Goal: Task Accomplishment & Management: Complete application form

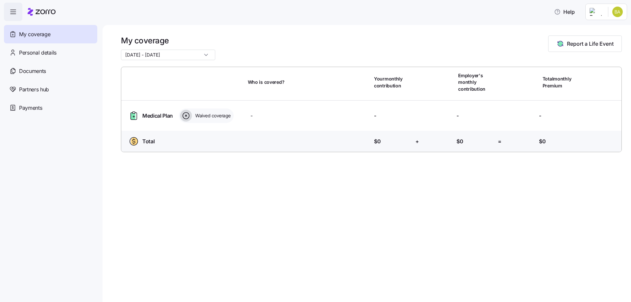
click at [625, 11] on html "Help My coverage Personal details Documents Partners hub Payments My coverage […" at bounding box center [315, 149] width 631 height 298
click at [599, 31] on div "Admin view" at bounding box center [596, 29] width 34 height 7
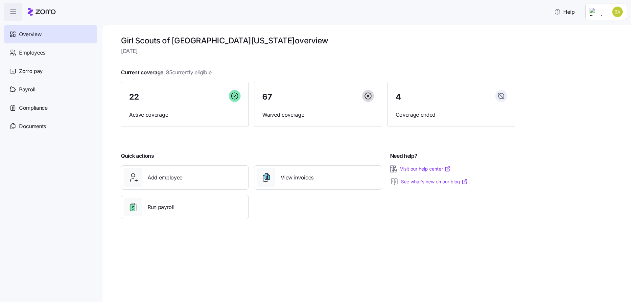
click at [189, 193] on div "Run payroll" at bounding box center [184, 207] width 133 height 30
click at [189, 185] on div "Add employee" at bounding box center [185, 177] width 122 height 18
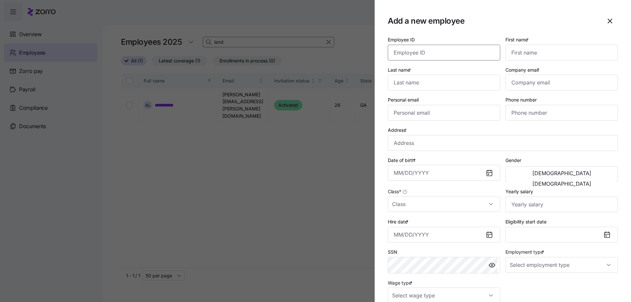
click at [460, 46] on input "Employee ID" at bounding box center [444, 53] width 112 height 16
paste input "A23388"
type input "A23388"
click at [550, 49] on input "First name *" at bounding box center [562, 53] width 112 height 16
type input "[PERSON_NAME]"
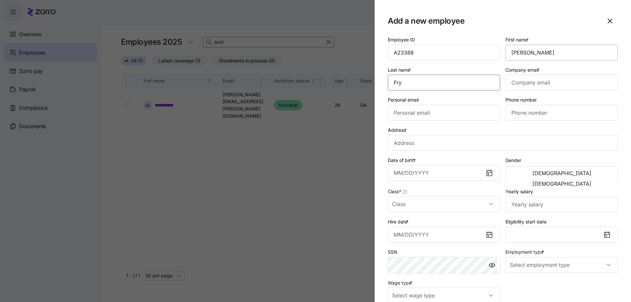
type input "Fry"
click at [417, 233] on input "Hire date *" at bounding box center [444, 235] width 112 height 16
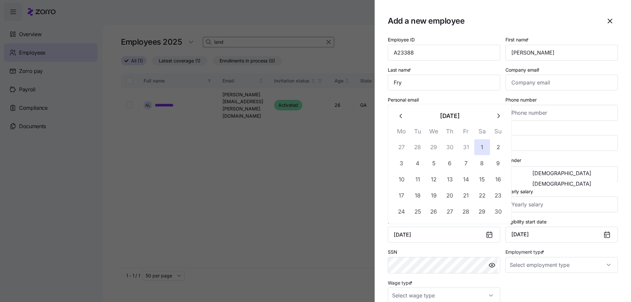
click at [415, 226] on div "Hire date * [DATE]" at bounding box center [444, 230] width 112 height 25
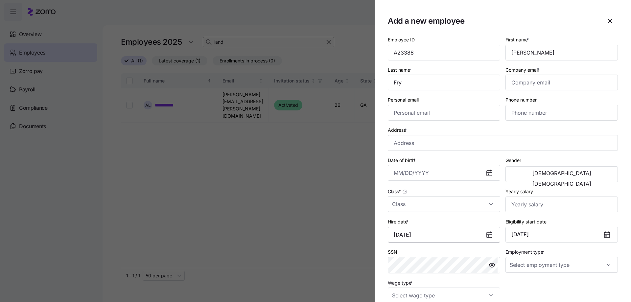
click at [432, 235] on input "[DATE]" at bounding box center [444, 235] width 112 height 16
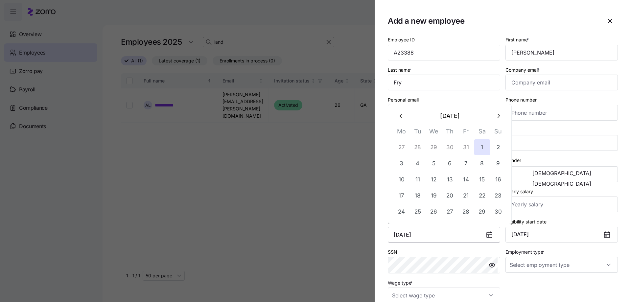
click at [432, 235] on input "[DATE]" at bounding box center [444, 235] width 112 height 16
type input "[DATE]"
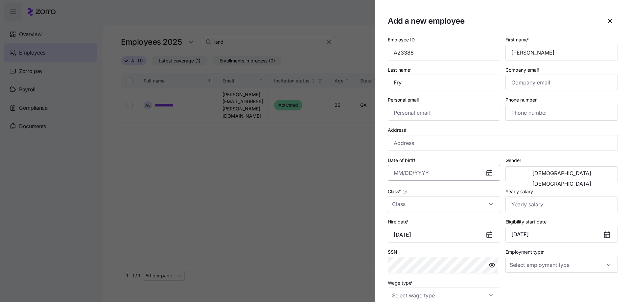
click at [446, 178] on input "Date of birth *" at bounding box center [444, 173] width 112 height 16
type input "[DATE]"
click at [404, 201] on input "Class *" at bounding box center [444, 204] width 112 height 16
click at [406, 236] on div "GA" at bounding box center [443, 238] width 105 height 14
type input "GA"
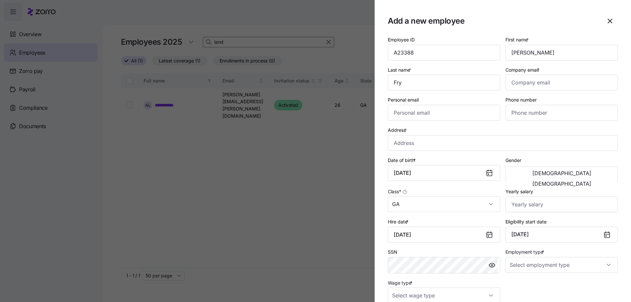
click at [518, 284] on div "Employee ID A23388 First name * [PERSON_NAME] Last name * [PERSON_NAME] Company…" at bounding box center [502, 169] width 235 height 273
click at [526, 270] on input "Employment type *" at bounding box center [562, 265] width 112 height 16
click at [529, 233] on span "Full Time" at bounding box center [520, 231] width 19 height 7
type input "Full Time"
click at [400, 141] on input "Address *" at bounding box center [503, 143] width 230 height 16
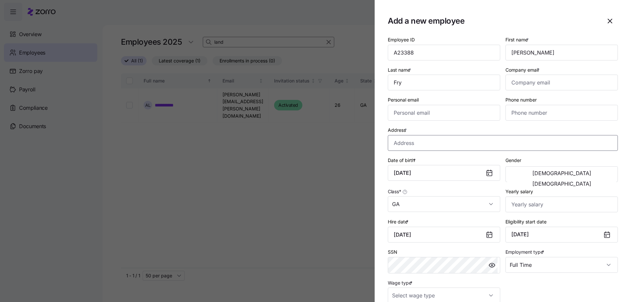
paste input "[STREET_ADDRESS]"
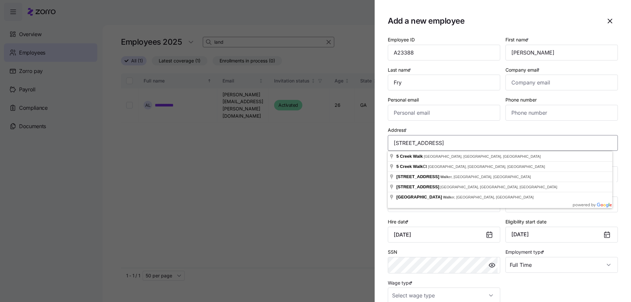
type input "[STREET_ADDRESS]"
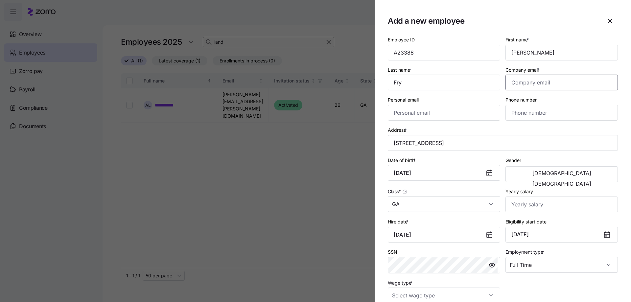
click at [541, 76] on input "Company email *" at bounding box center [562, 83] width 112 height 16
paste input "[EMAIL_ADDRESS][DOMAIN_NAME]"
type input "[EMAIL_ADDRESS][DOMAIN_NAME]"
click at [465, 128] on div "Address * [STREET_ADDRESS]" at bounding box center [503, 138] width 230 height 25
click at [569, 179] on button "[DEMOGRAPHIC_DATA]" at bounding box center [561, 184] width 109 height 11
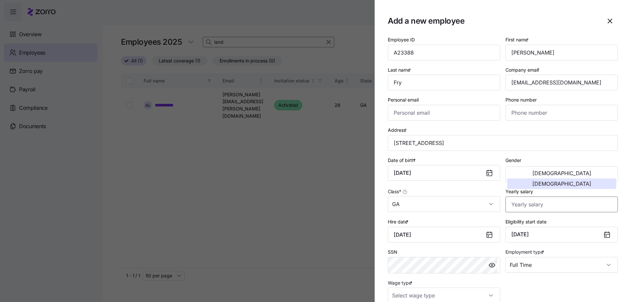
click at [553, 208] on input "Yearly salary" at bounding box center [562, 205] width 112 height 16
paste input "$37,050"
type input "$37,050"
click at [502, 283] on div "Employee ID A23388 First name * [PERSON_NAME] Last name * [PERSON_NAME] Company…" at bounding box center [502, 169] width 235 height 273
click at [474, 293] on input "Wage type *" at bounding box center [444, 296] width 112 height 16
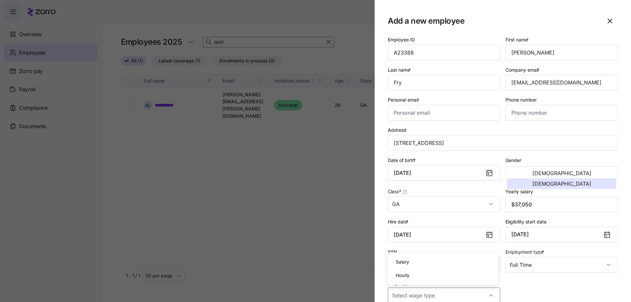
click at [435, 273] on div "Hourly" at bounding box center [443, 276] width 105 height 14
type input "Hourly"
click at [551, 290] on div "Employee ID A23388 First name * [PERSON_NAME] Last name * [PERSON_NAME] Company…" at bounding box center [502, 169] width 235 height 273
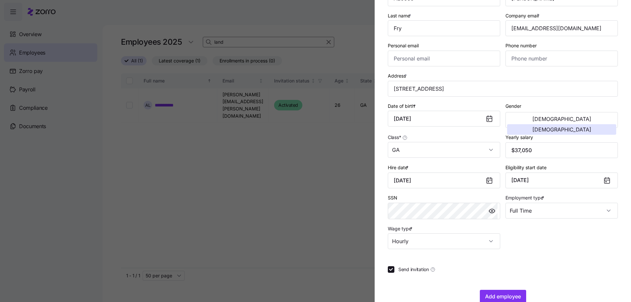
scroll to position [68, 0]
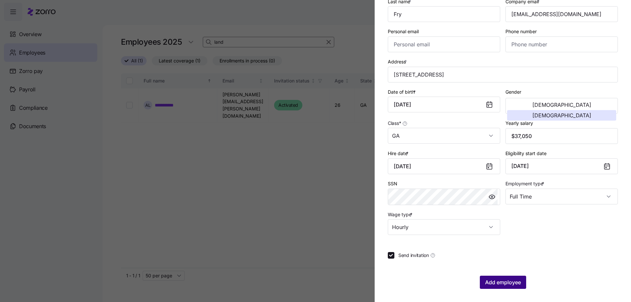
click at [491, 283] on span "Add employee" at bounding box center [503, 283] width 36 height 8
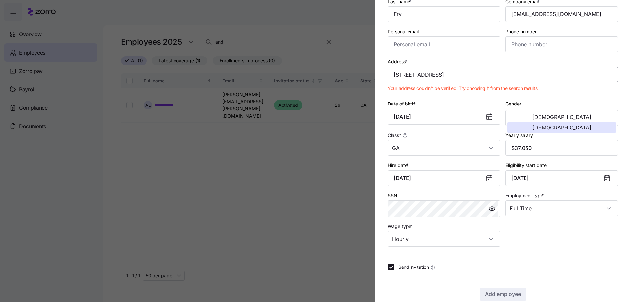
click at [427, 77] on input "[STREET_ADDRESS]" at bounding box center [503, 75] width 230 height 16
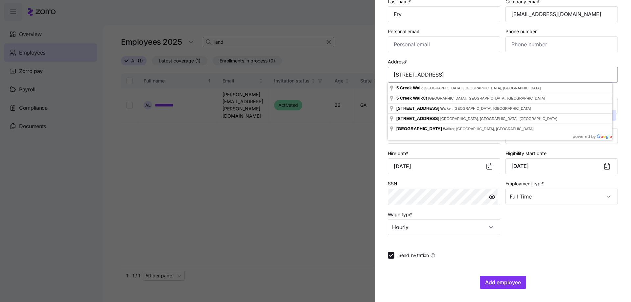
click at [455, 76] on input "[STREET_ADDRESS]" at bounding box center [503, 75] width 230 height 16
type input "[STREET_ADDRESS][PERSON_NAME]"
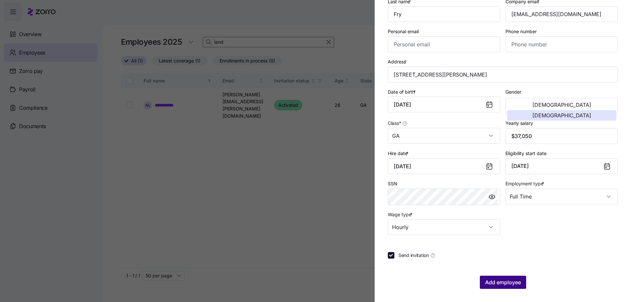
click at [498, 284] on span "Add employee" at bounding box center [503, 283] width 36 height 8
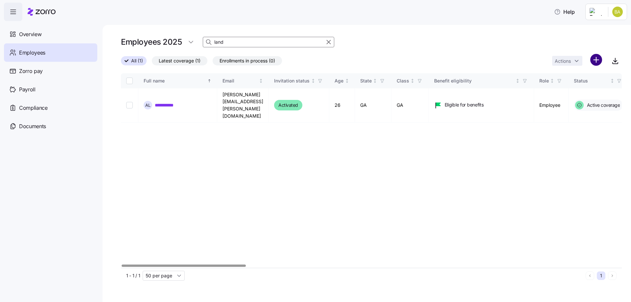
click at [602, 59] on html "**********" at bounding box center [315, 149] width 631 height 298
click at [578, 88] on span "Add a new employee" at bounding box center [575, 88] width 44 height 7
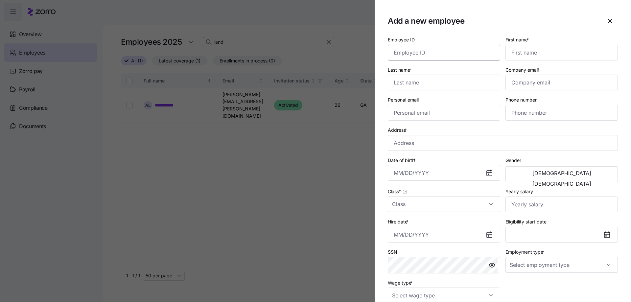
click at [394, 57] on input "Employee ID" at bounding box center [444, 53] width 112 height 16
paste input "W23384"
type input "W23384"
type input "Amare"
type input "[PERSON_NAME]"
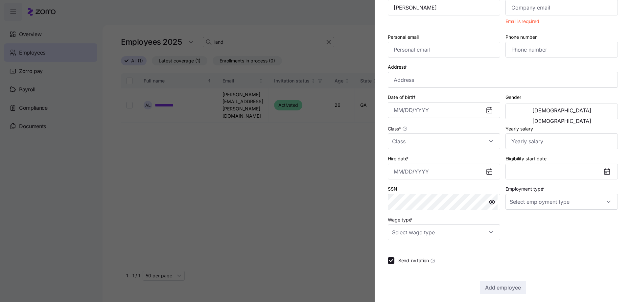
scroll to position [80, 0]
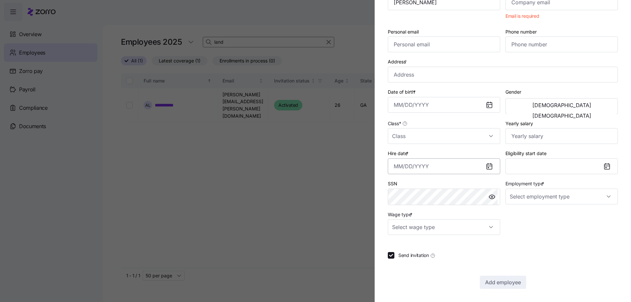
click at [420, 161] on input "Hire date *" at bounding box center [444, 167] width 112 height 16
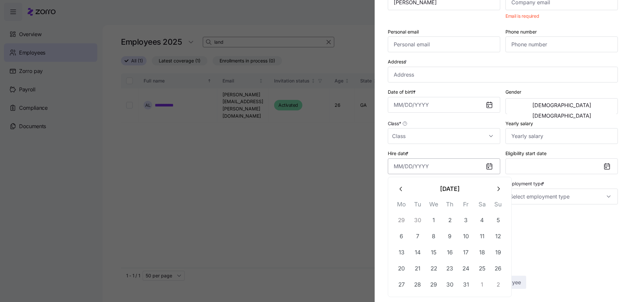
paste input "[DATE]"
type input "[DATE]"
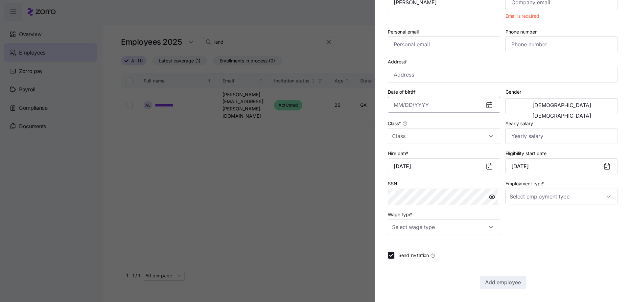
click at [431, 105] on input "Date of birth *" at bounding box center [444, 105] width 112 height 16
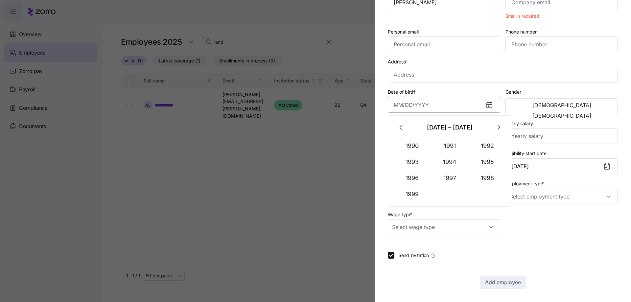
paste input "[DATE]"
type input "[DATE]"
click at [570, 111] on button "[DEMOGRAPHIC_DATA]" at bounding box center [561, 116] width 109 height 11
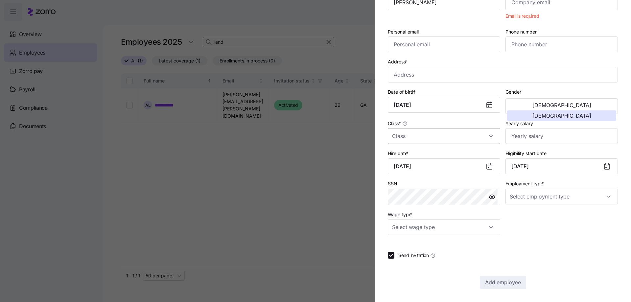
click at [420, 141] on input "Class *" at bounding box center [444, 136] width 112 height 16
click at [407, 172] on div "GA" at bounding box center [443, 170] width 105 height 14
type input "GA"
click at [569, 219] on div "Employee ID W23384 First name * [PERSON_NAME] Last name * [PERSON_NAME] Company…" at bounding box center [502, 95] width 235 height 285
click at [432, 77] on input "Address *" at bounding box center [503, 75] width 230 height 16
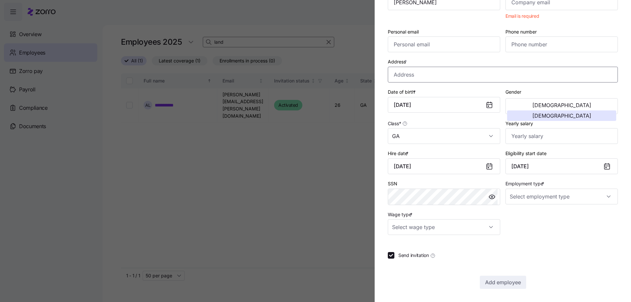
paste input "[STREET_ADDRESS]"
type input "[STREET_ADDRESS]"
click at [553, 134] on input "Yearly salary" at bounding box center [562, 136] width 112 height 16
paste input "$37,050"
type input "$37,050"
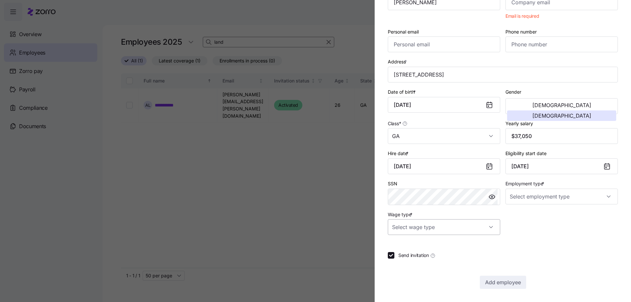
click at [436, 227] on input "Wage type *" at bounding box center [444, 227] width 112 height 16
click at [413, 265] on div "Hourly" at bounding box center [443, 261] width 105 height 14
type input "Hourly"
click at [542, 239] on div "Employee ID W23384 First name * Amare Last name * [PERSON_NAME] Company email *…" at bounding box center [503, 122] width 230 height 334
click at [534, 196] on input "Employment type *" at bounding box center [562, 197] width 112 height 16
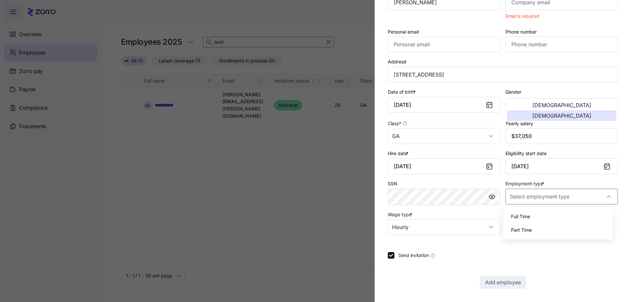
click at [523, 216] on span "Full Time" at bounding box center [520, 216] width 19 height 7
type input "Full Time"
click at [549, 240] on div at bounding box center [503, 243] width 230 height 7
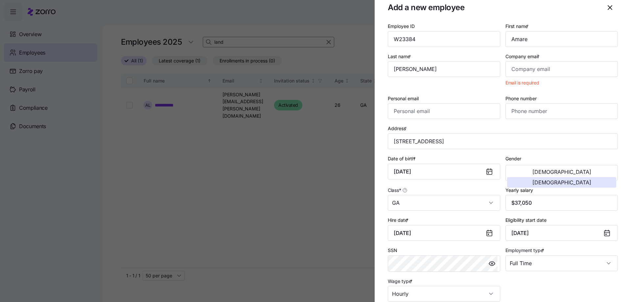
scroll to position [0, 0]
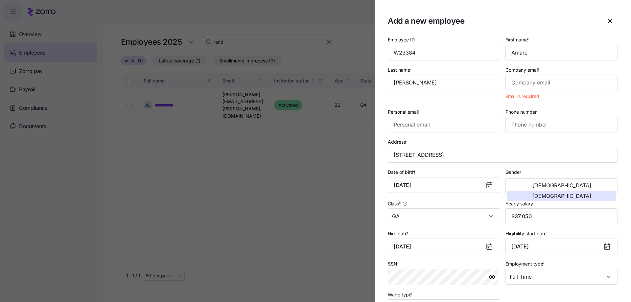
click at [519, 69] on label "Company email *" at bounding box center [524, 69] width 36 height 7
click at [519, 75] on input "Company email *" at bounding box center [562, 83] width 112 height 16
click at [520, 79] on input "Company email *" at bounding box center [562, 83] width 112 height 16
paste input "[PERSON_NAME][EMAIL_ADDRESS][DOMAIN_NAME]"
type input "[PERSON_NAME][EMAIL_ADDRESS][DOMAIN_NAME]"
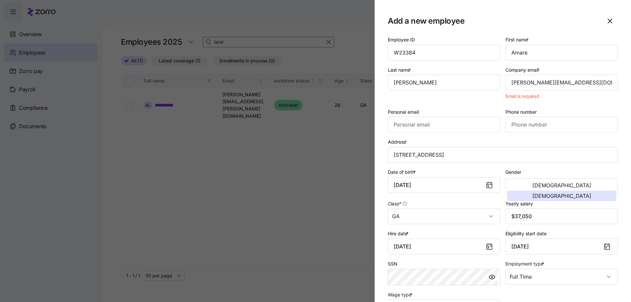
click at [503, 133] on div "Phone number" at bounding box center [562, 120] width 118 height 30
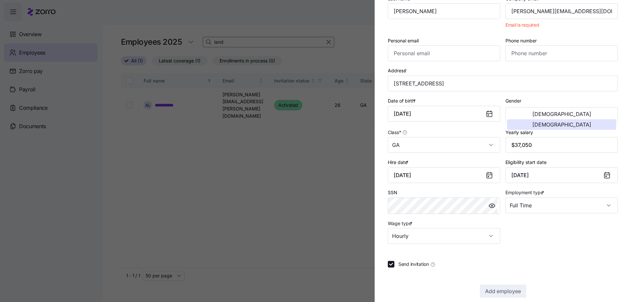
scroll to position [80, 0]
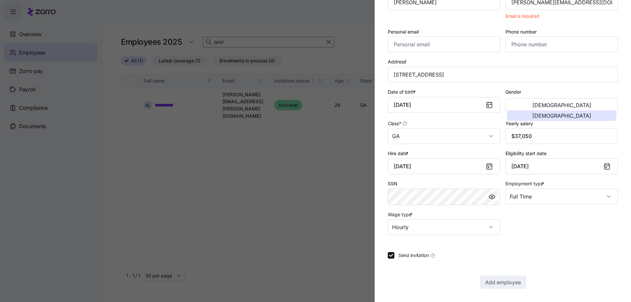
click at [564, 254] on div "Send invitation" at bounding box center [503, 255] width 230 height 7
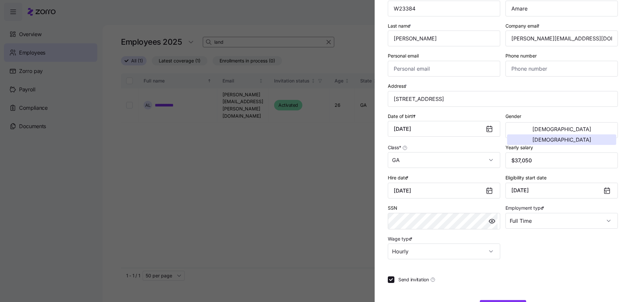
scroll to position [68, 0]
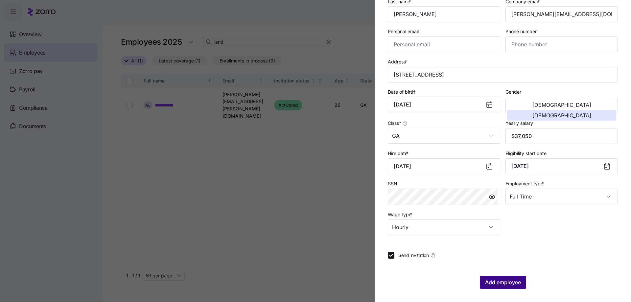
click at [506, 283] on span "Add employee" at bounding box center [503, 283] width 36 height 8
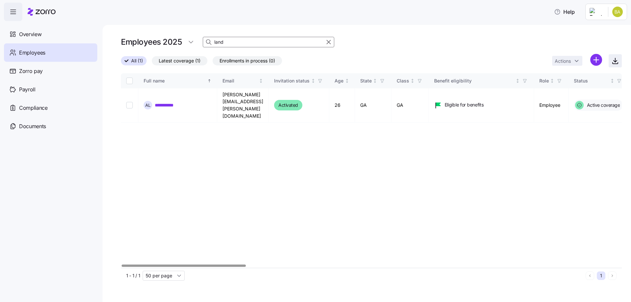
click at [611, 62] on span "button" at bounding box center [615, 61] width 12 height 12
click at [594, 59] on html "**********" at bounding box center [315, 149] width 631 height 298
click at [563, 90] on span "Add a new employee" at bounding box center [575, 88] width 44 height 7
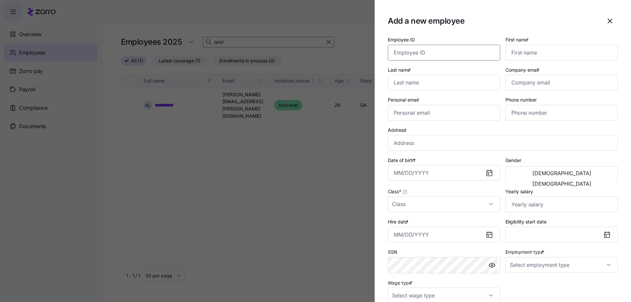
click at [425, 59] on input "Employee ID" at bounding box center [444, 53] width 112 height 16
click at [435, 52] on input "Employee ID" at bounding box center [444, 53] width 112 height 16
paste input "T23429"
type input "T23429"
click at [517, 51] on input "First name *" at bounding box center [562, 53] width 112 height 16
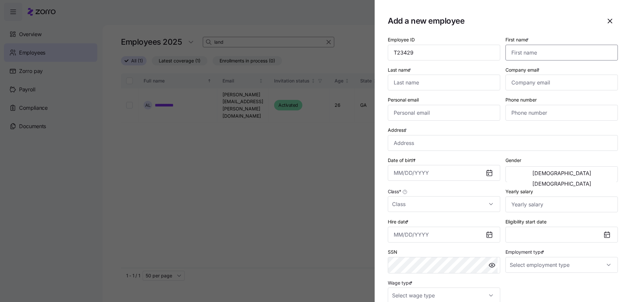
paste input "Kendalynn"
type input "Kendalynn"
click at [463, 85] on input "Last name *" at bounding box center [444, 83] width 112 height 16
paste input "[PERSON_NAME]"
type input "[PERSON_NAME]"
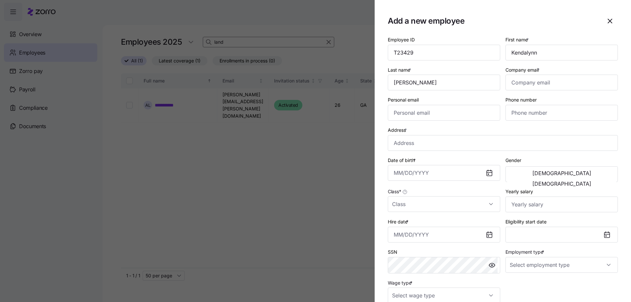
click at [448, 133] on div "Address *" at bounding box center [503, 138] width 230 height 25
click at [451, 234] on input "Hire date *" at bounding box center [444, 235] width 112 height 16
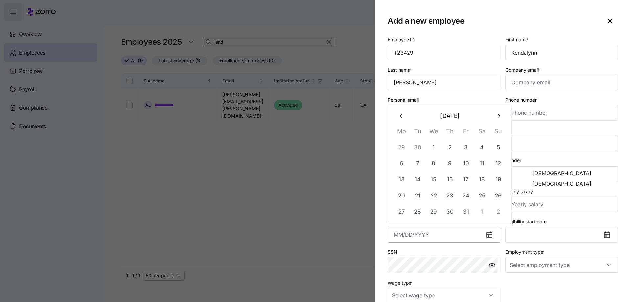
paste input "[DATE]"
type input "[DATE]"
click at [554, 95] on div "Phone number" at bounding box center [562, 108] width 118 height 30
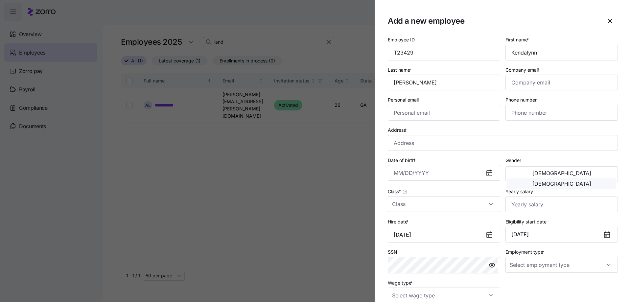
click at [578, 181] on span "[DEMOGRAPHIC_DATA]" at bounding box center [562, 183] width 59 height 5
click at [442, 172] on input "Date of birth *" at bounding box center [444, 173] width 112 height 16
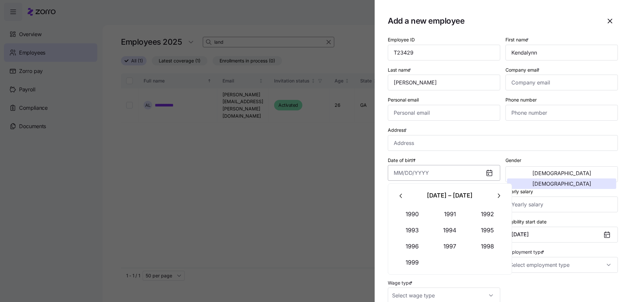
paste input "[DATE]"
type input "[DATE]"
click at [457, 157] on div "Date of birth * [DEMOGRAPHIC_DATA]" at bounding box center [444, 168] width 112 height 25
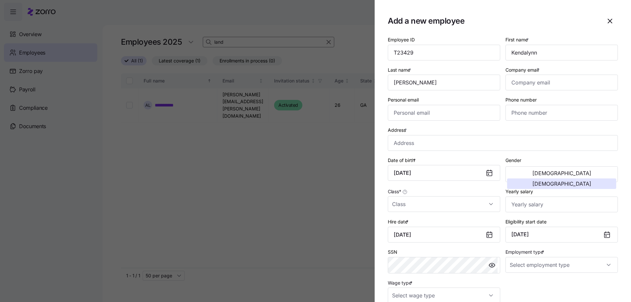
click at [594, 283] on div "Employee ID T23429 First name * [PERSON_NAME] Last name * [PERSON_NAME] Company…" at bounding box center [502, 169] width 235 height 273
click at [549, 269] on input "Employment type *" at bounding box center [562, 265] width 112 height 16
click at [527, 234] on span "Full Time" at bounding box center [520, 231] width 19 height 7
type input "Full Time"
click at [539, 77] on input "Company email *" at bounding box center [562, 83] width 112 height 16
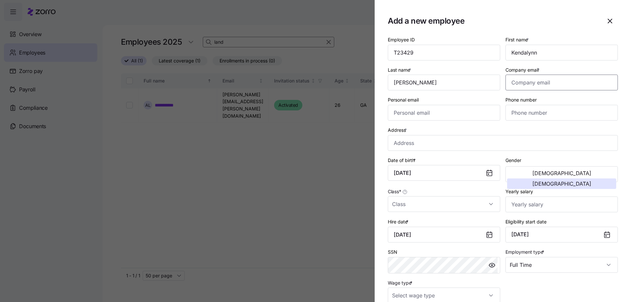
paste input "[EMAIL_ADDRESS][DOMAIN_NAME]"
type input "[EMAIL_ADDRESS][DOMAIN_NAME]"
click at [480, 142] on input "Address *" at bounding box center [503, 143] width 230 height 16
paste input "136 [PERSON_NAME] Dr"
type input "[STREET_ADDRESS][PERSON_NAME]"
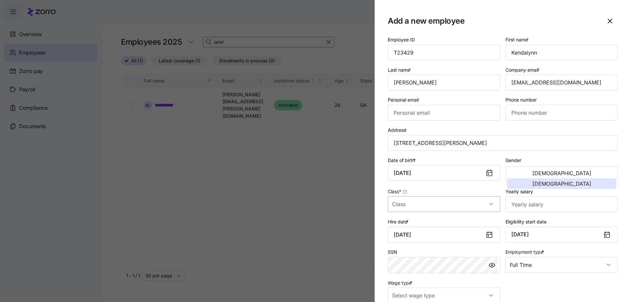
click at [460, 207] on input "Class *" at bounding box center [444, 204] width 112 height 16
click at [425, 239] on div "GA" at bounding box center [443, 238] width 105 height 14
type input "GA"
click at [521, 204] on input "Yearly salary" at bounding box center [562, 205] width 112 height 16
paste input "$35,100"
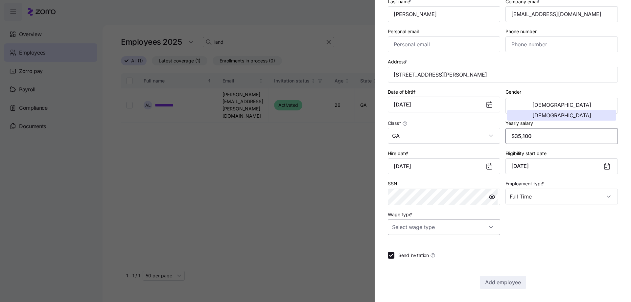
type input "$35,100"
click at [447, 225] on input "Wage type *" at bounding box center [444, 227] width 112 height 16
click at [428, 258] on div "Hourly" at bounding box center [443, 261] width 105 height 14
type input "Hourly"
click at [506, 280] on span "Add employee" at bounding box center [503, 283] width 36 height 8
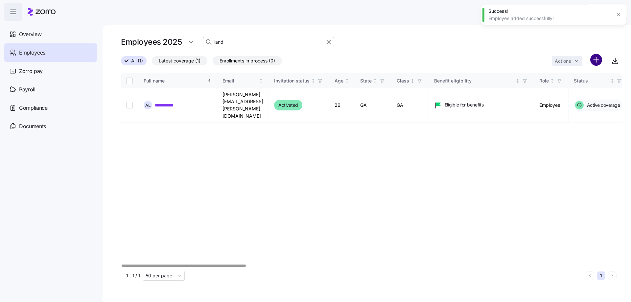
click at [597, 63] on html "**********" at bounding box center [315, 149] width 631 height 298
click at [577, 86] on span "Add a new employee" at bounding box center [575, 88] width 44 height 7
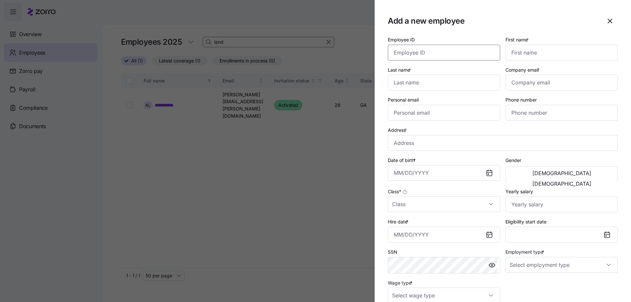
click at [438, 47] on input "Employee ID" at bounding box center [444, 53] width 112 height 16
paste input "J23421"
type input "J23421"
click at [524, 54] on input "First name *" at bounding box center [562, 53] width 112 height 16
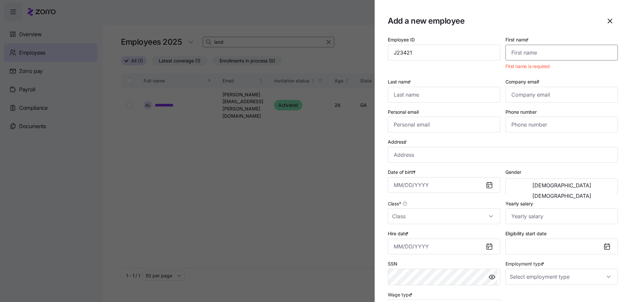
click at [537, 57] on input "First name *" at bounding box center [562, 53] width 112 height 16
paste input "Cheyenne"
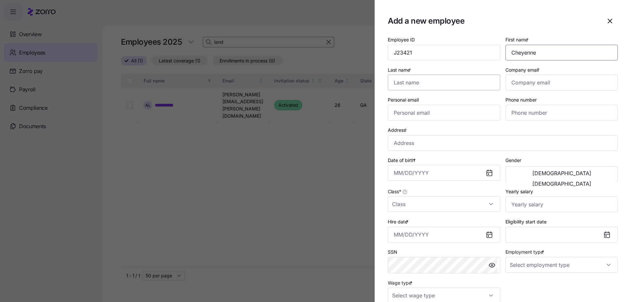
type input "Cheyenne"
click at [407, 86] on input "Last name *" at bounding box center [444, 83] width 112 height 16
type input "[PERSON_NAME]"
click at [453, 238] on input "Hire date *" at bounding box center [444, 235] width 112 height 16
paste input "[DATE]"
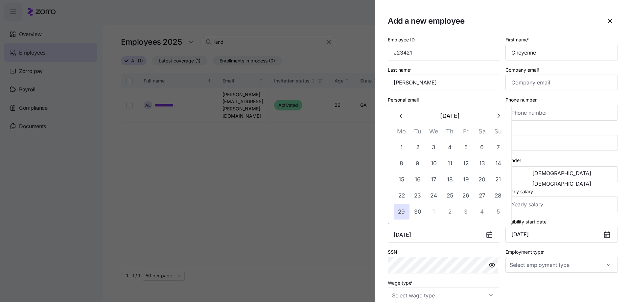
type input "[DATE]"
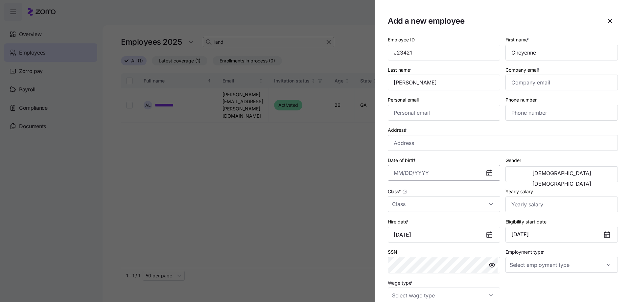
click at [423, 166] on body "**********" at bounding box center [315, 149] width 631 height 298
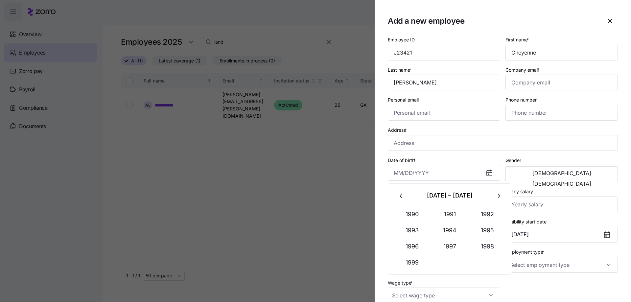
paste input "[DATE]"
type input "[DATE]"
click at [581, 181] on span "[DEMOGRAPHIC_DATA]" at bounding box center [562, 183] width 59 height 5
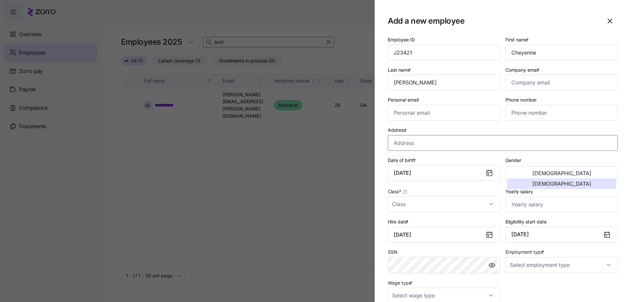
click at [476, 149] on input "Address *" at bounding box center [503, 143] width 230 height 16
paste input "[STREET_ADDRESS]"
type input "[STREET_ADDRESS]"
click at [525, 83] on input "Company email *" at bounding box center [562, 83] width 112 height 16
paste input "[EMAIL_ADDRESS][DOMAIN_NAME]"
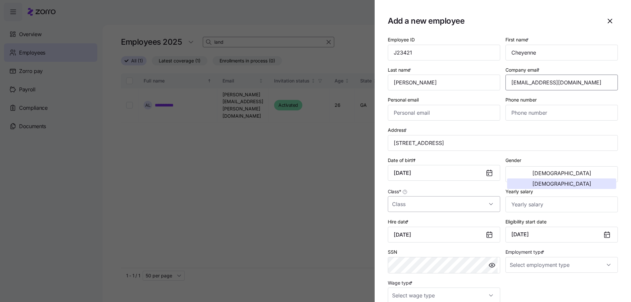
type input "[EMAIL_ADDRESS][DOMAIN_NAME]"
click at [457, 208] on input "Class *" at bounding box center [444, 204] width 112 height 16
click at [434, 235] on div "GA" at bounding box center [443, 238] width 105 height 14
type input "GA"
click at [549, 205] on input "Yearly salary" at bounding box center [562, 205] width 112 height 16
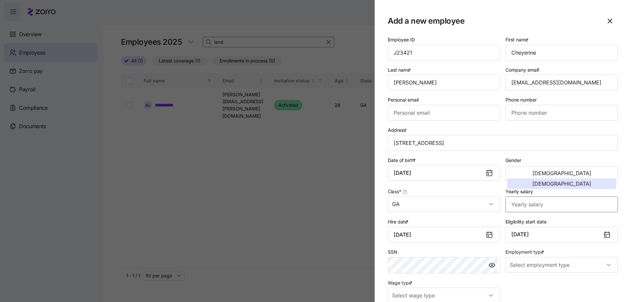
paste input "$35,100"
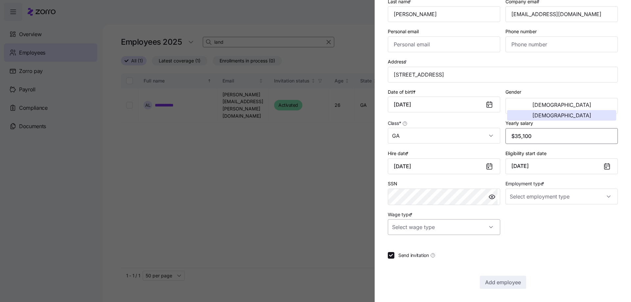
type input "$35,100"
click at [452, 232] on input "Wage type *" at bounding box center [444, 227] width 112 height 16
click at [403, 260] on span "Hourly" at bounding box center [403, 261] width 14 height 7
type input "Hourly"
click at [555, 189] on input "Employment type *" at bounding box center [562, 197] width 112 height 16
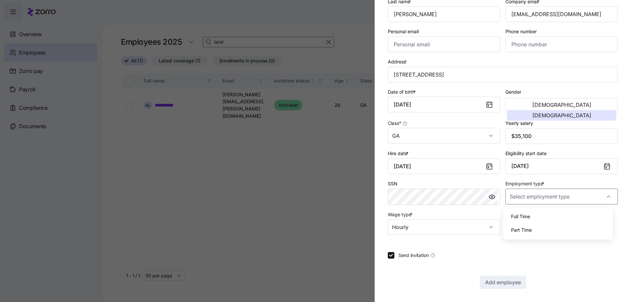
click at [529, 220] on span "Full Time" at bounding box center [520, 216] width 19 height 7
type input "Full Time"
click at [508, 287] on button "Add employee" at bounding box center [503, 282] width 46 height 13
